Goal: Task Accomplishment & Management: Manage account settings

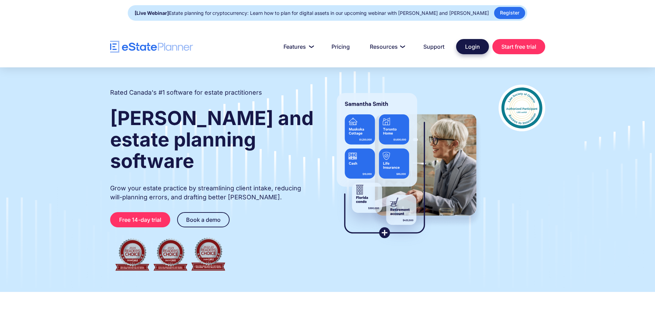
click at [470, 48] on link "Login" at bounding box center [472, 46] width 33 height 15
click at [476, 45] on link "Login" at bounding box center [472, 46] width 33 height 15
click at [475, 47] on link "Login" at bounding box center [472, 46] width 33 height 15
